Goal: Information Seeking & Learning: Find contact information

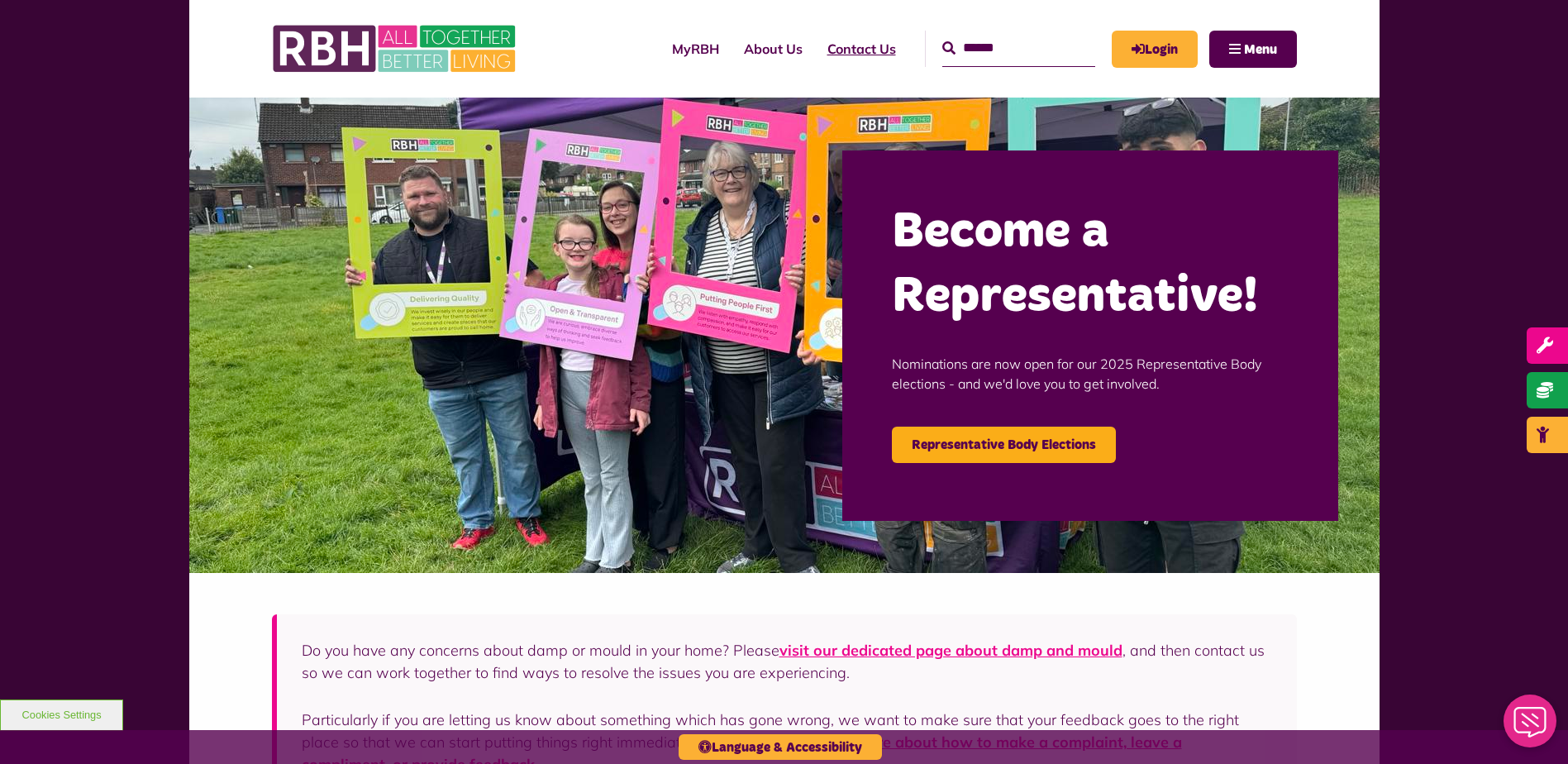
click at [832, 61] on link "Contact Us" at bounding box center [862, 48] width 93 height 45
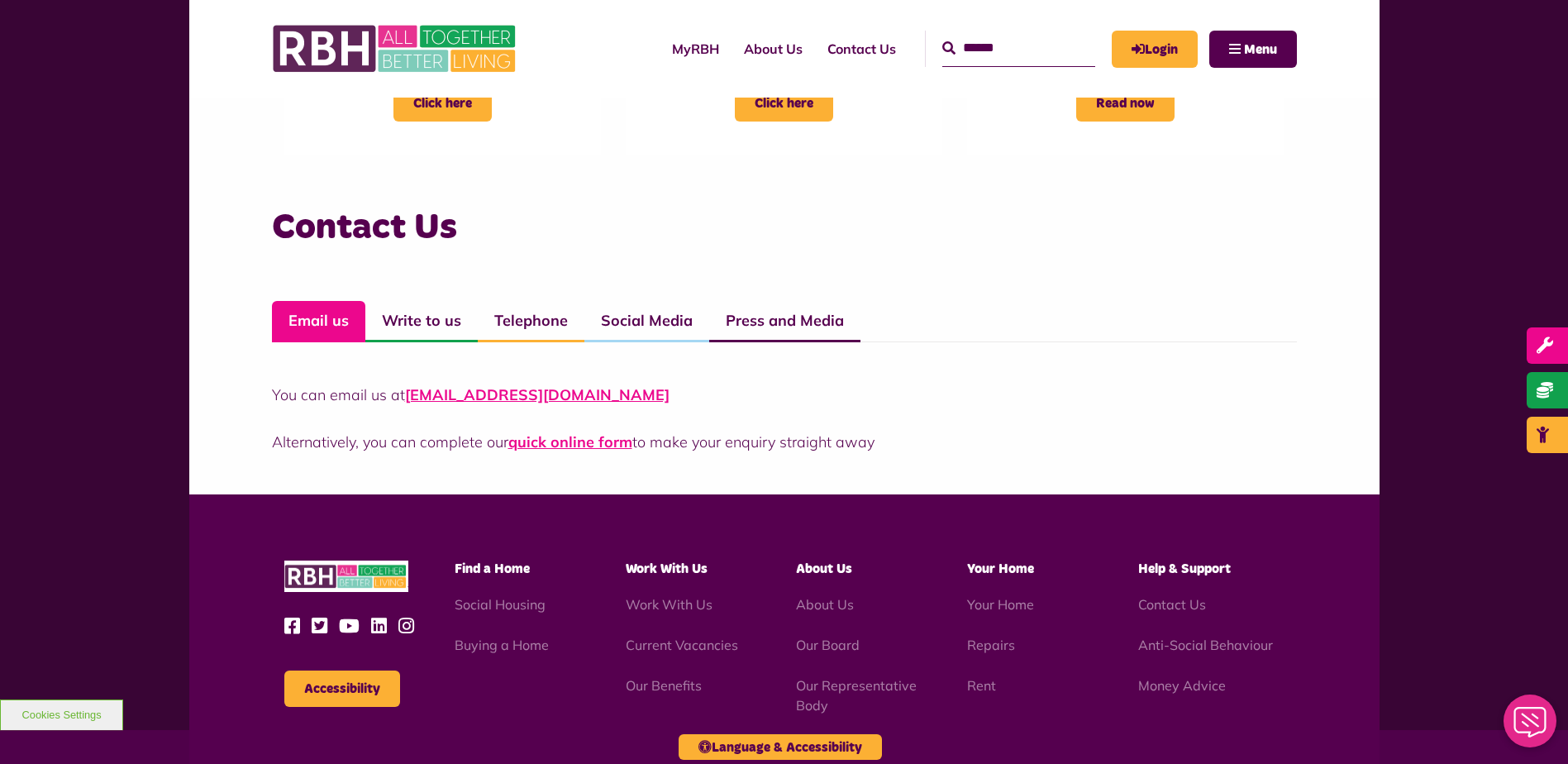
scroll to position [1075, 0]
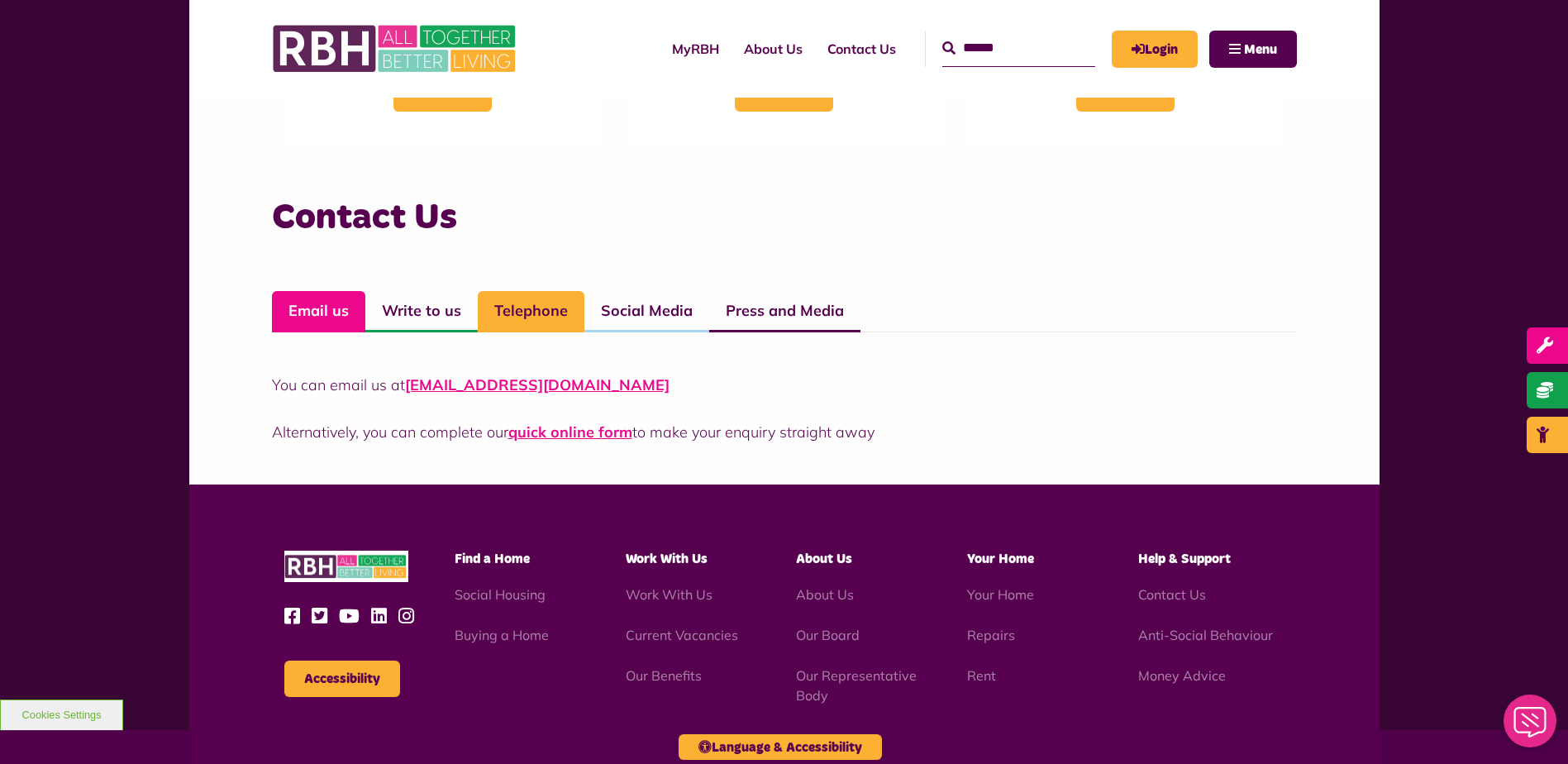
click at [523, 316] on link "Telephone" at bounding box center [531, 311] width 107 height 42
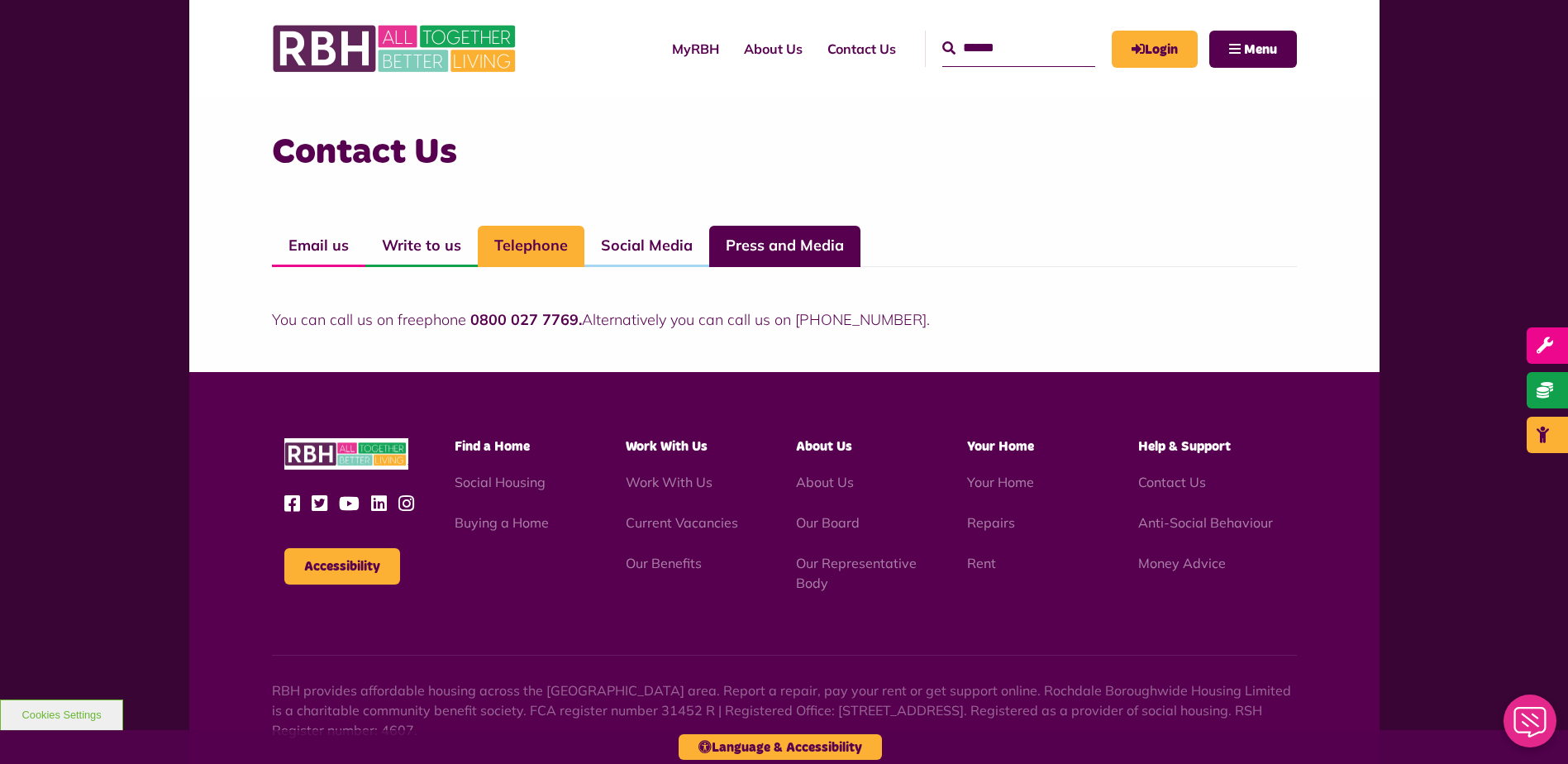
scroll to position [1238, 0]
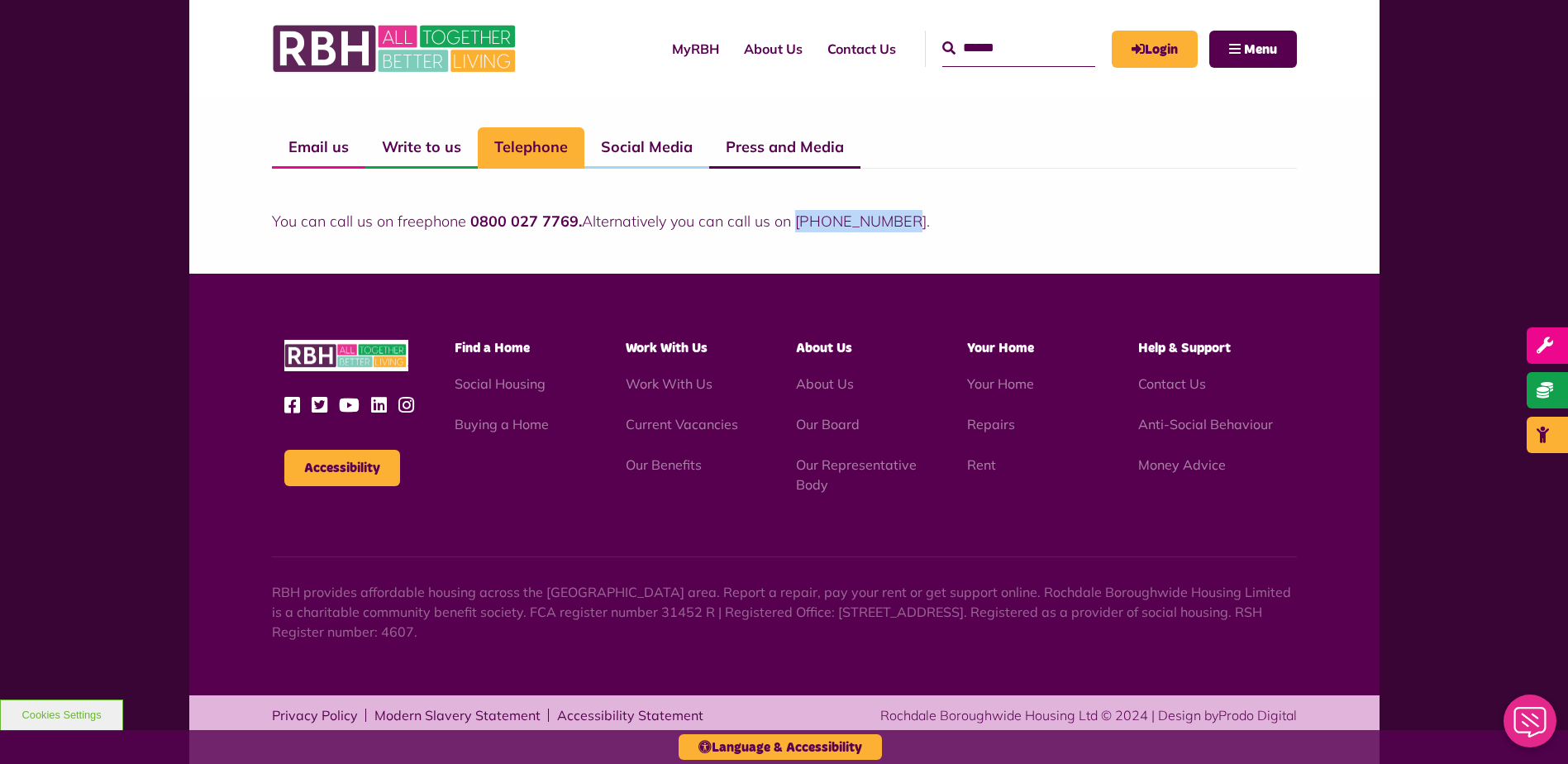
drag, startPoint x: 933, startPoint y: 206, endPoint x: 794, endPoint y: 200, distance: 139.1
click at [794, 200] on div "You can call us on freephone 0800 027 7769. Alternatively you can call us on [P…" at bounding box center [784, 201] width 1024 height 64
drag, startPoint x: 794, startPoint y: 200, endPoint x: 966, endPoint y: 223, distance: 173.5
click at [966, 223] on p "You can call us on freephone 0800 027 7769. Alternatively you can call us on [P…" at bounding box center [784, 221] width 1024 height 22
